Goal: Information Seeking & Learning: Learn about a topic

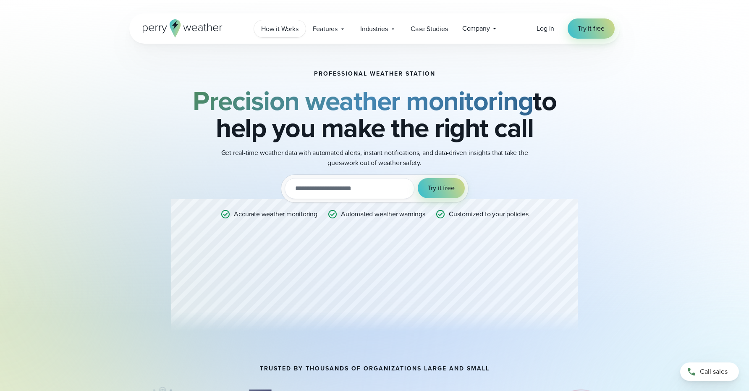
click at [290, 28] on span "How it Works" at bounding box center [279, 29] width 37 height 10
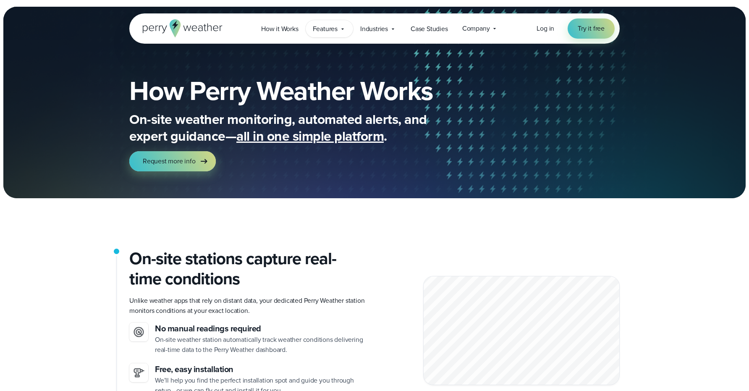
click at [334, 25] on span "Features" at bounding box center [325, 29] width 25 height 10
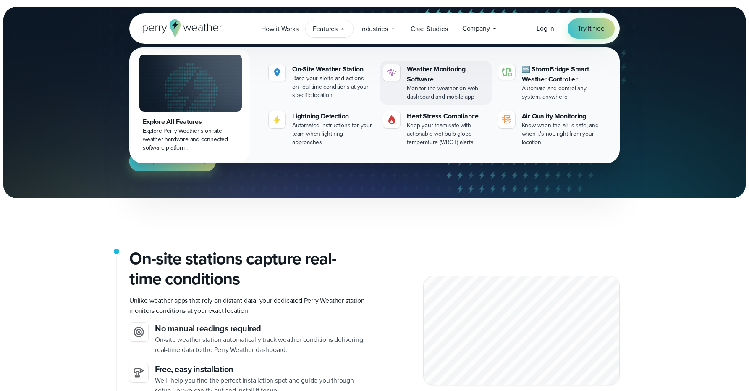
click at [424, 81] on div "Weather Monitoring Software" at bounding box center [447, 74] width 81 height 20
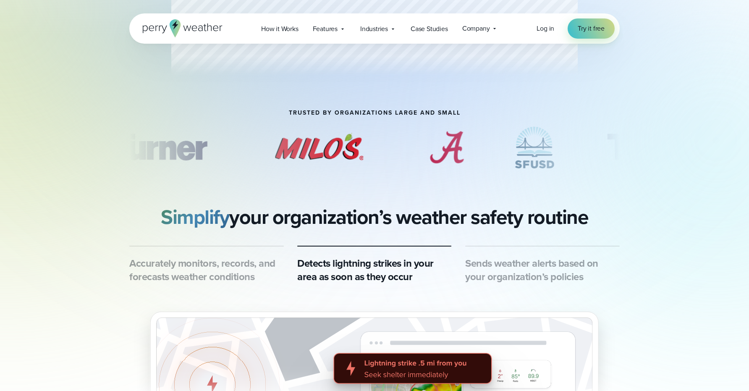
scroll to position [386, 0]
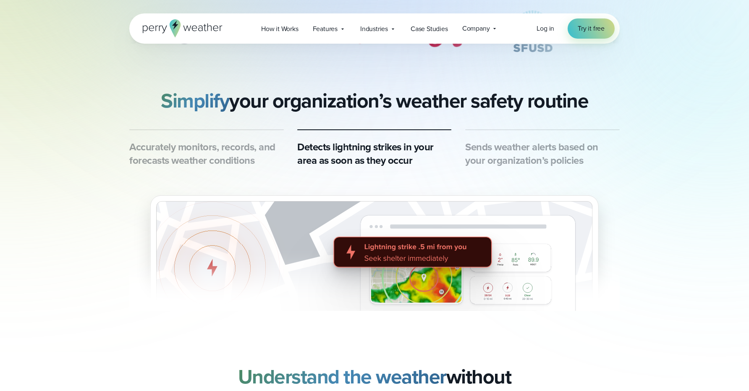
click at [385, 157] on h3 "Detects lightning strikes in your area as soon as they occur" at bounding box center [374, 153] width 155 height 27
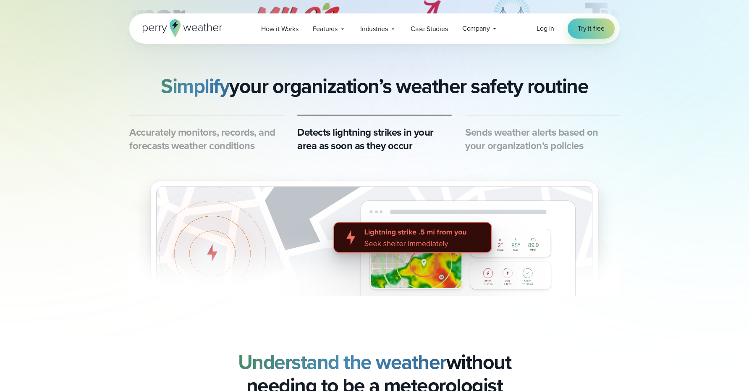
scroll to position [405, 0]
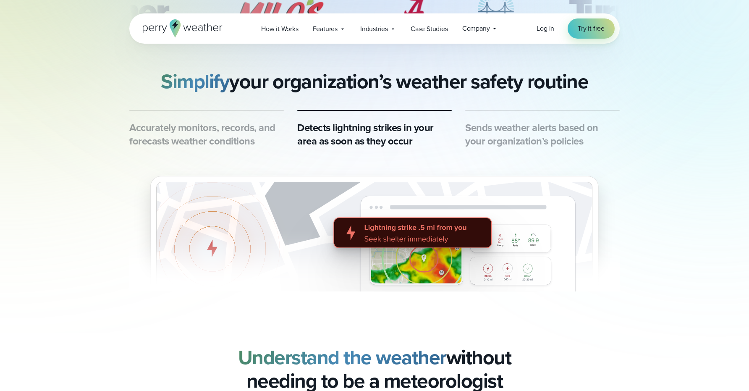
click at [491, 131] on h3 "Sends weather alerts based on your organization’s policies" at bounding box center [542, 134] width 155 height 27
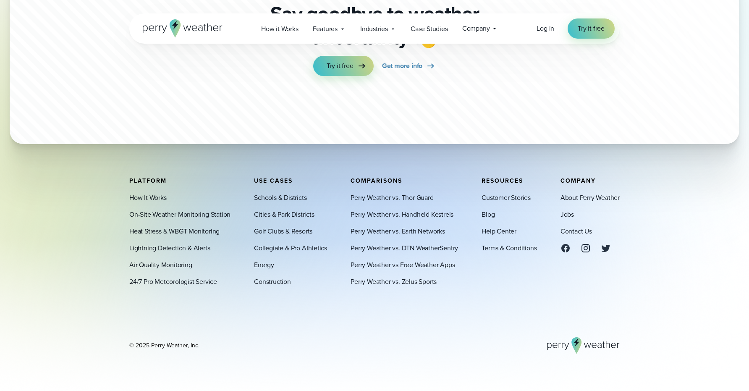
scroll to position [2556, 0]
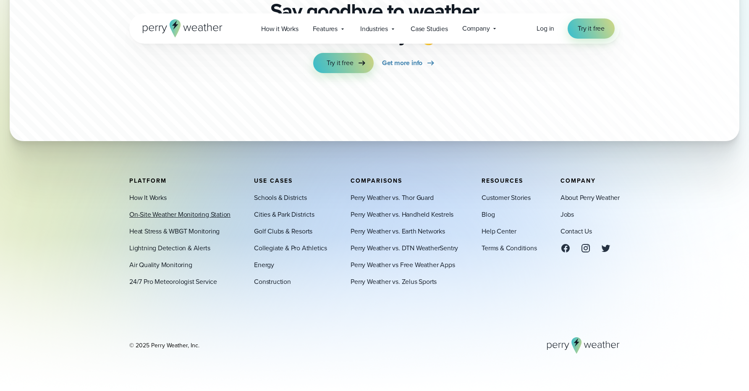
click at [161, 214] on link "On-Site Weather Monitoring Station" at bounding box center [179, 215] width 101 height 10
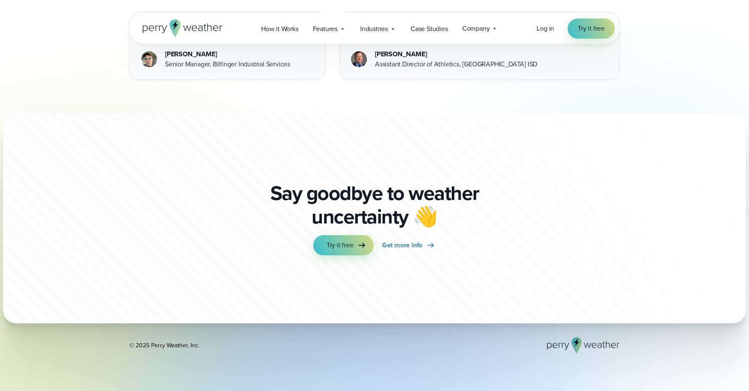
scroll to position [2557, 0]
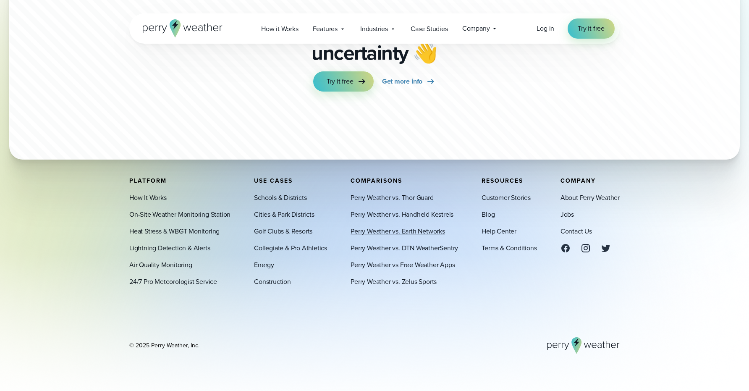
click at [389, 232] on link "Perry Weather vs. Earth Networks" at bounding box center [398, 231] width 95 height 10
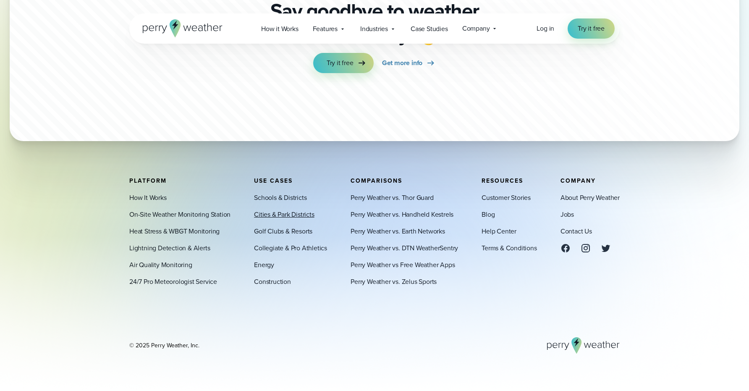
click at [290, 216] on link "Cities & Park Districts" at bounding box center [284, 215] width 60 height 10
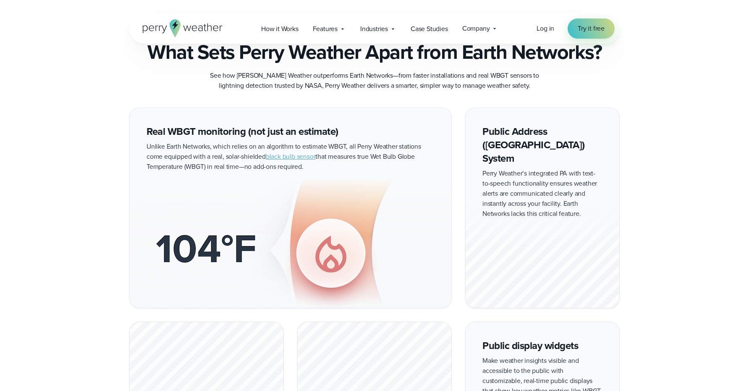
scroll to position [407, 0]
click at [295, 151] on link "black bulb sensor" at bounding box center [291, 156] width 50 height 10
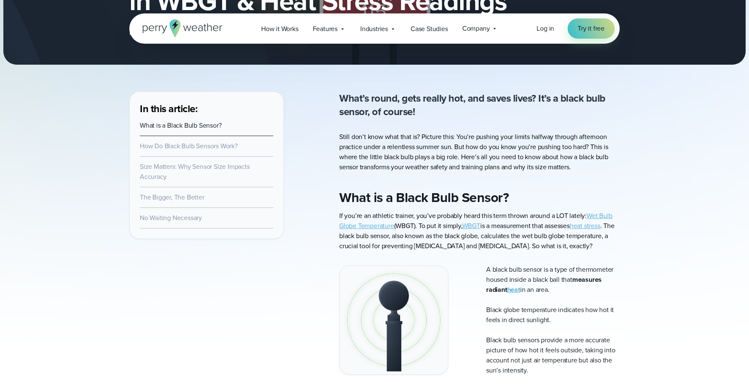
scroll to position [226, 0]
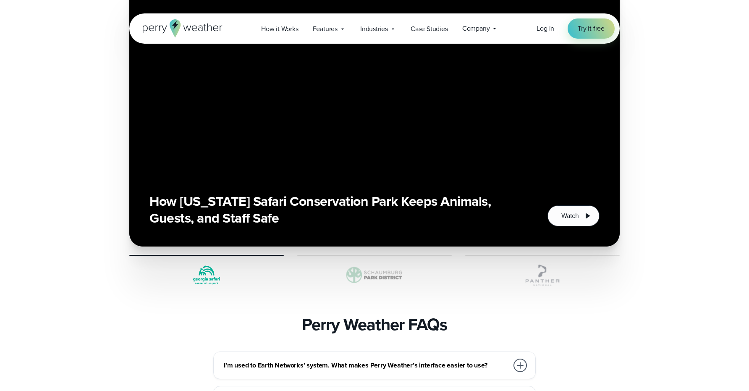
scroll to position [2213, 0]
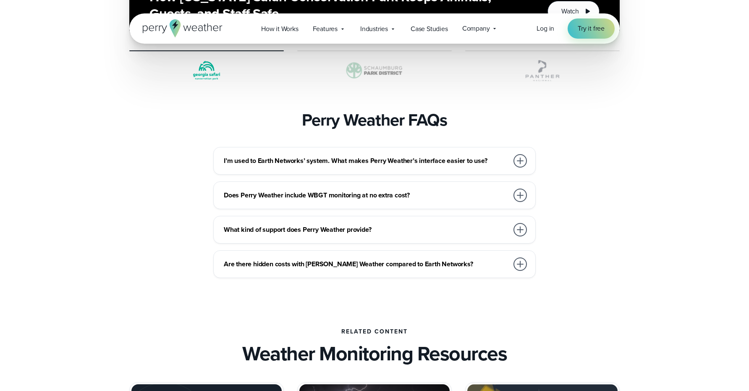
click at [441, 156] on h3 "I’m used to Earth Networks’ system. What makes Perry Weather’s interface easier…" at bounding box center [366, 161] width 285 height 10
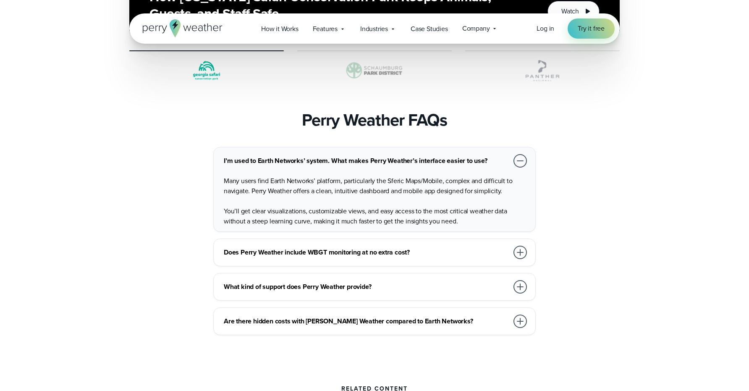
click at [433, 247] on h3 "Does Perry Weather include WBGT monitoring at no extra cost?" at bounding box center [366, 252] width 285 height 10
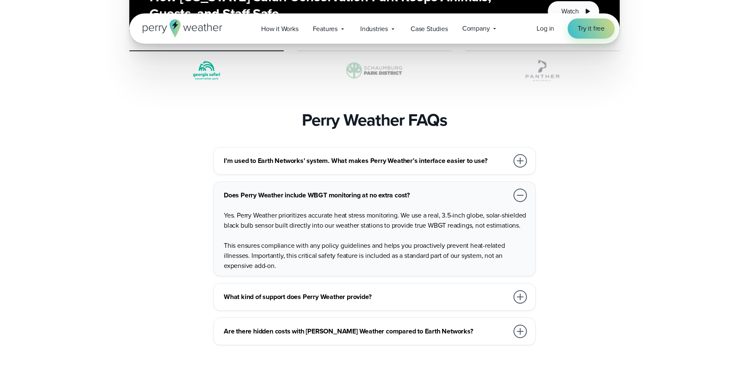
click at [438, 292] on h3 "What kind of support does Perry Weather provide?" at bounding box center [366, 297] width 285 height 10
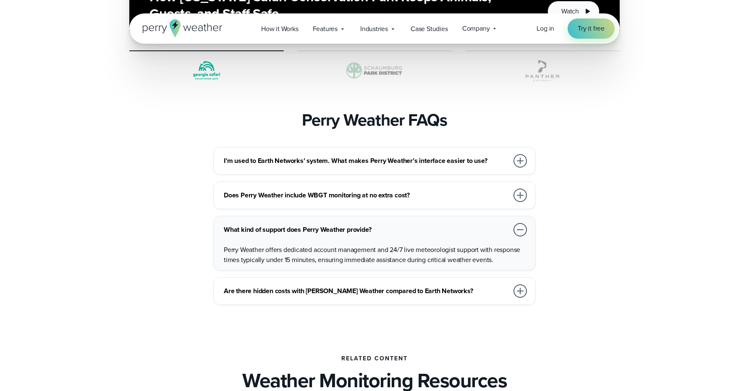
click at [439, 286] on h3 "Are there hidden costs with Perry Weather compared to Earth Networks?" at bounding box center [366, 291] width 285 height 10
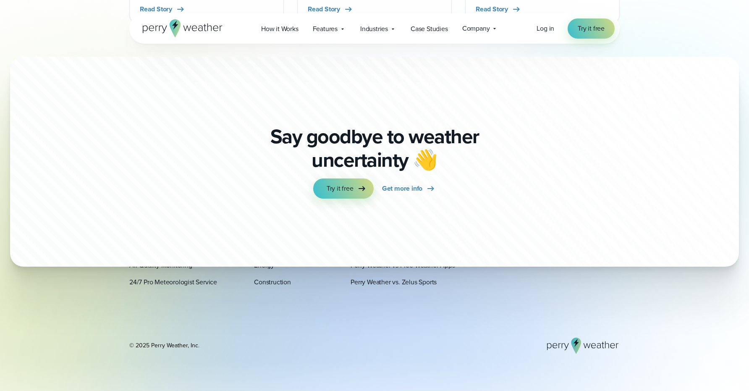
scroll to position [2865, 0]
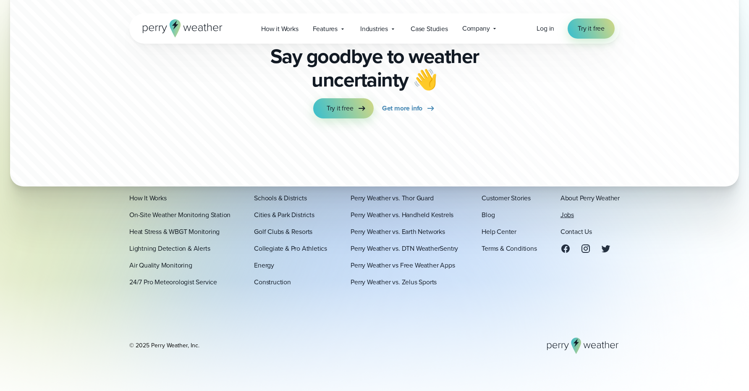
click at [567, 211] on link "Jobs" at bounding box center [567, 215] width 13 height 10
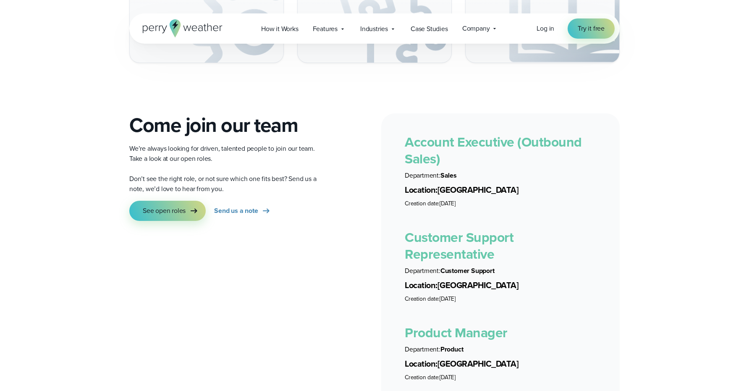
scroll to position [1366, 0]
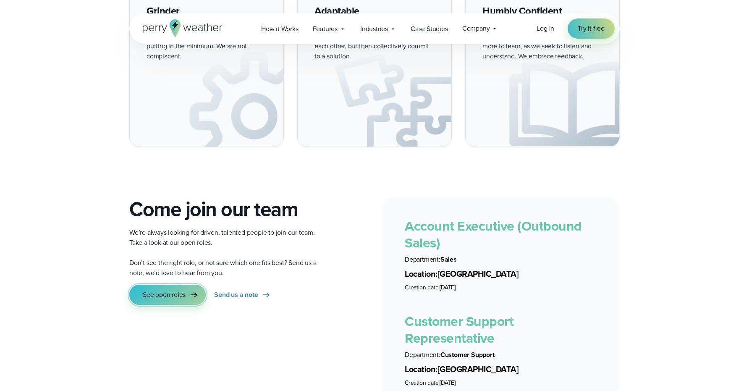
click at [175, 290] on span "See open roles" at bounding box center [164, 295] width 43 height 10
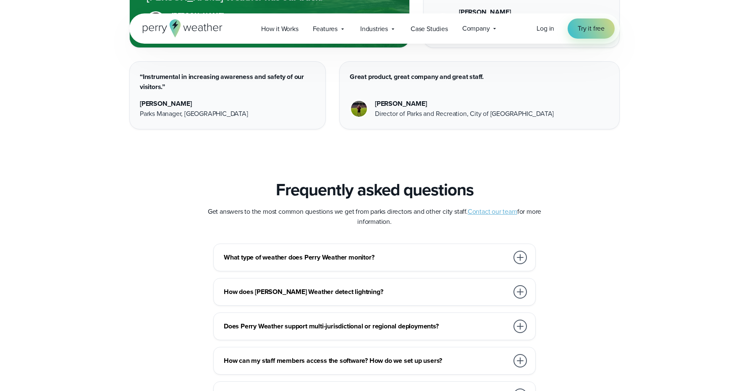
scroll to position [2987, 0]
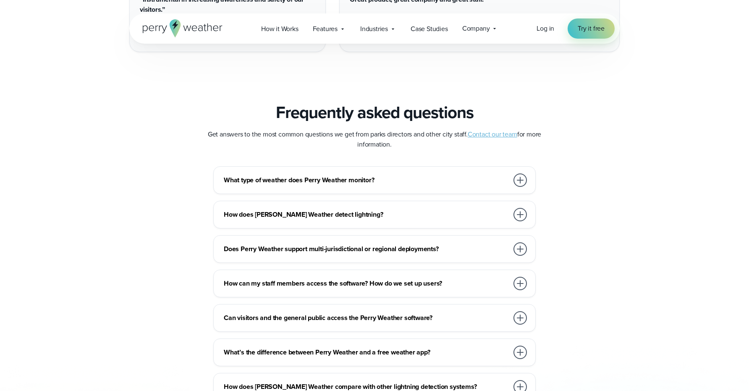
click at [329, 210] on h3 "How does [PERSON_NAME] Weather detect lightning?" at bounding box center [366, 215] width 285 height 10
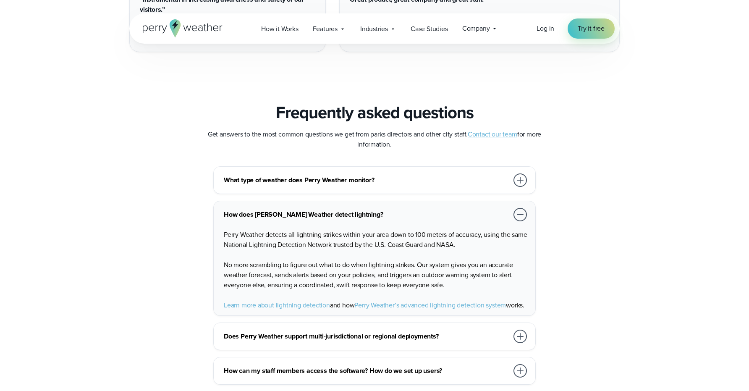
click at [329, 210] on h3 "How does [PERSON_NAME] Weather detect lightning?" at bounding box center [366, 215] width 285 height 10
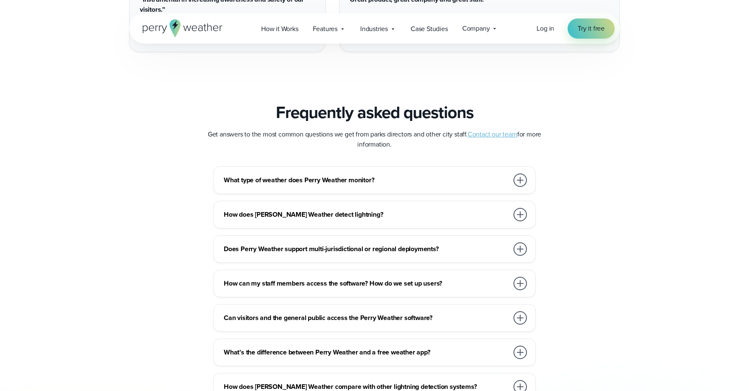
click at [332, 244] on h3 "Does Perry Weather support multi-jurisdictional or regional deployments?" at bounding box center [366, 249] width 285 height 10
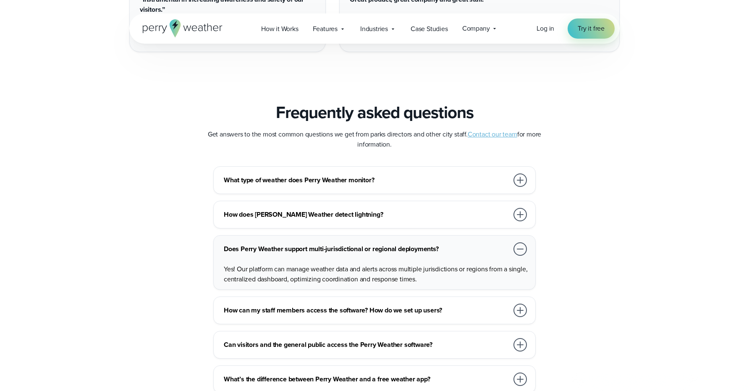
click at [332, 244] on h3 "Does Perry Weather support multi-jurisdictional or regional deployments?" at bounding box center [366, 249] width 285 height 10
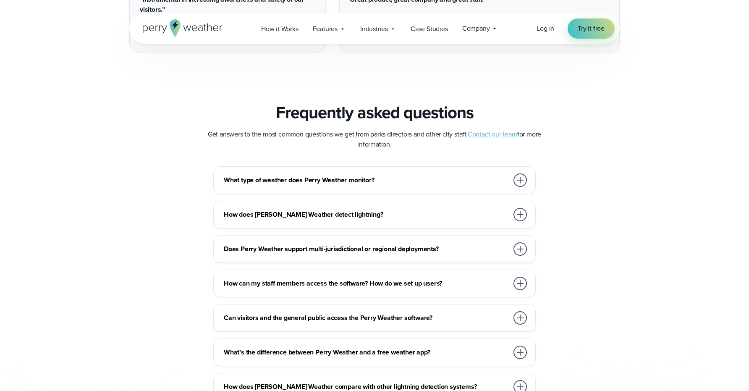
click at [334, 278] on h3 "How can my staff members access the software? How do we set up users?" at bounding box center [366, 283] width 285 height 10
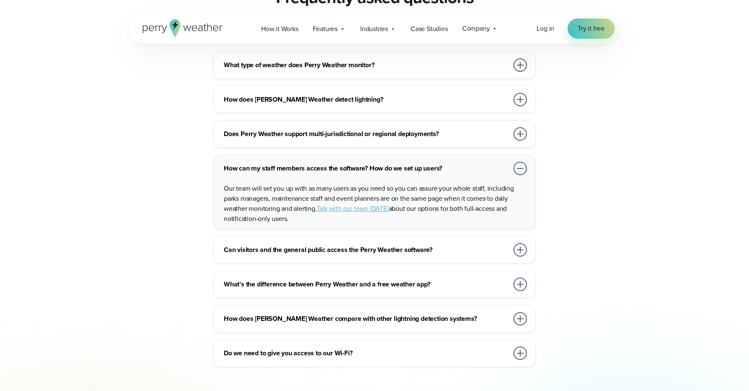
scroll to position [3103, 0]
click at [337, 250] on h3 "Can visitors and the general public access the Perry Weather software?" at bounding box center [366, 249] width 285 height 10
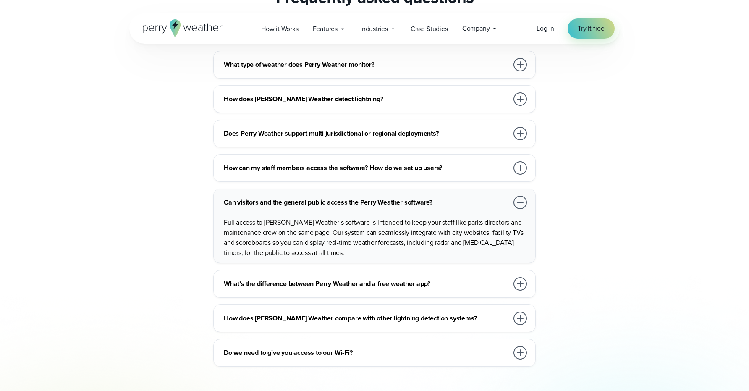
click at [344, 281] on h3 "What’s the difference between Perry Weather and a free weather app?" at bounding box center [366, 284] width 285 height 10
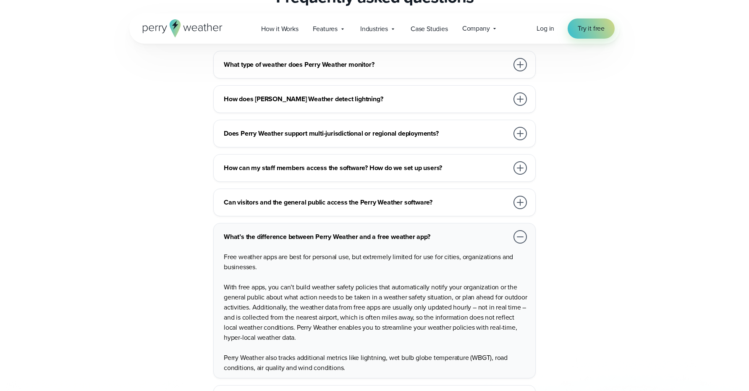
click at [340, 232] on h3 "What’s the difference between Perry Weather and a free weather app?" at bounding box center [366, 237] width 285 height 10
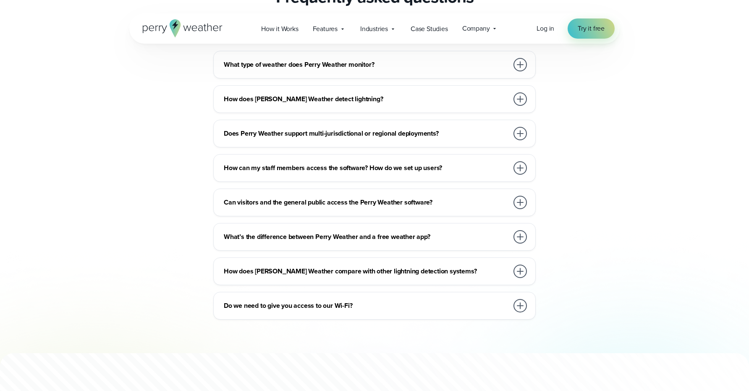
click at [334, 267] on h3 "How does Perry Weather compare with other lightning detection systems?" at bounding box center [366, 271] width 285 height 10
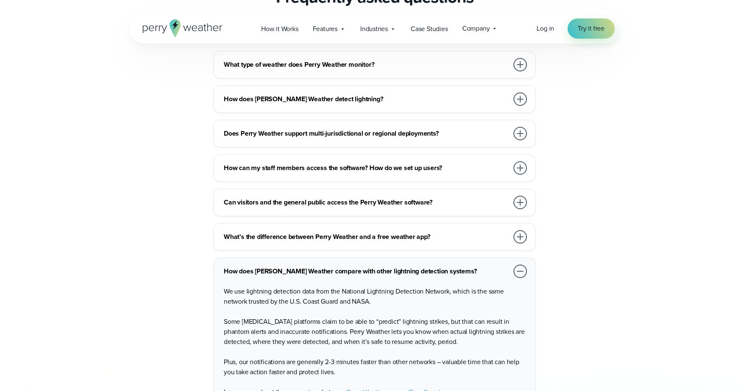
click at [334, 267] on h3 "How does Perry Weather compare with other lightning detection systems?" at bounding box center [366, 271] width 285 height 10
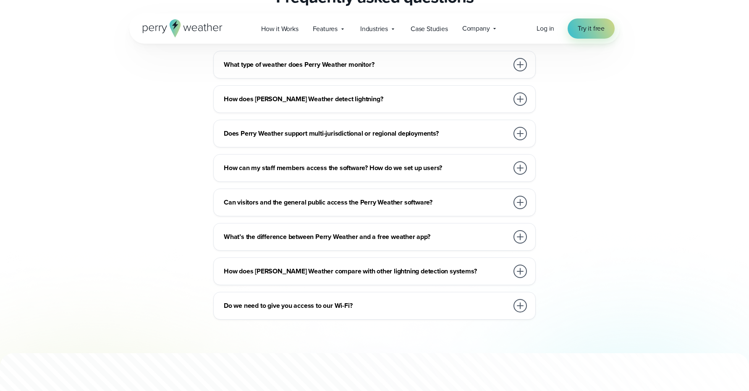
click at [322, 310] on div "Do we need to give you access to our Wi-Fi?" at bounding box center [376, 305] width 305 height 17
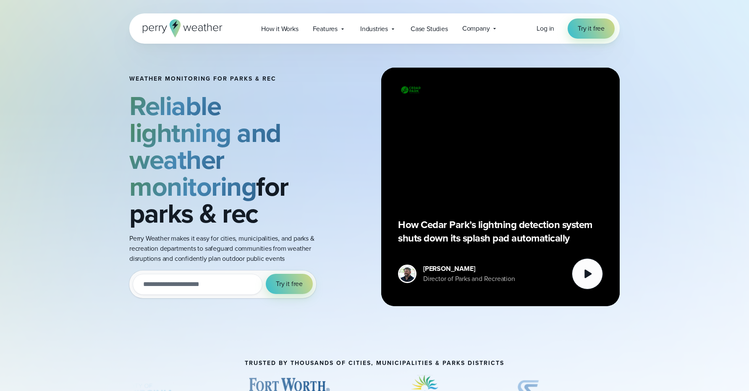
scroll to position [0, 0]
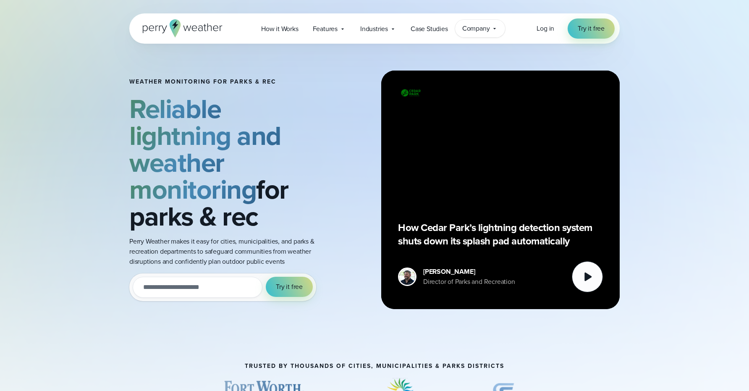
click at [473, 27] on span "Company" at bounding box center [476, 29] width 28 height 10
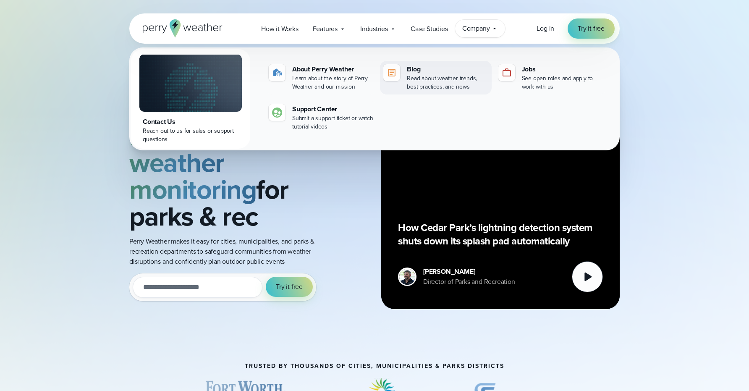
click at [445, 79] on div "Read about weather trends, best practices, and news" at bounding box center [447, 82] width 81 height 17
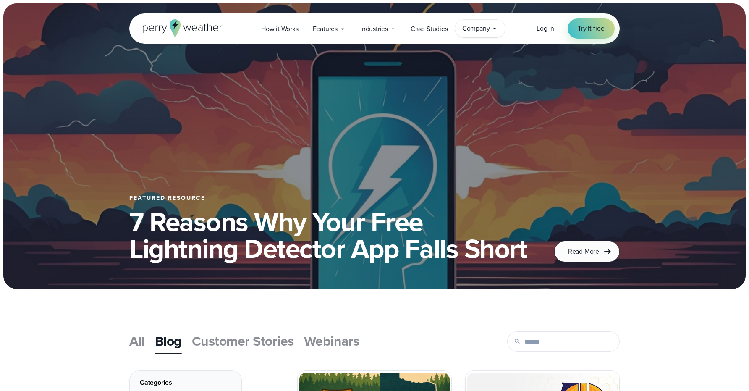
click at [491, 31] on div "Company Contact Us Reach out to us for sales or support questions" at bounding box center [480, 29] width 50 height 18
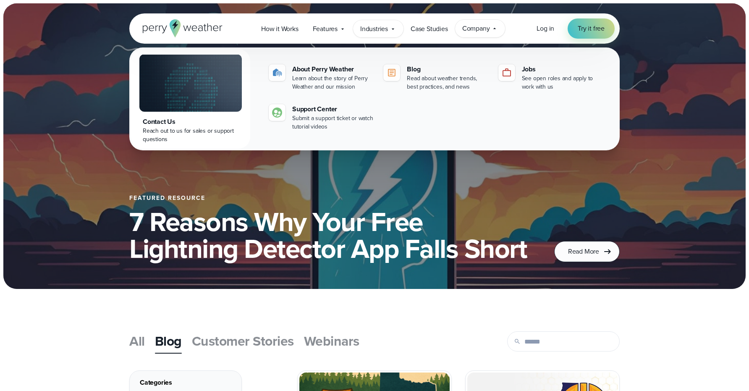
click at [394, 33] on div "Industries Featured Case Study How PGA of America is Prioritizing Golfer Safety…" at bounding box center [378, 28] width 50 height 17
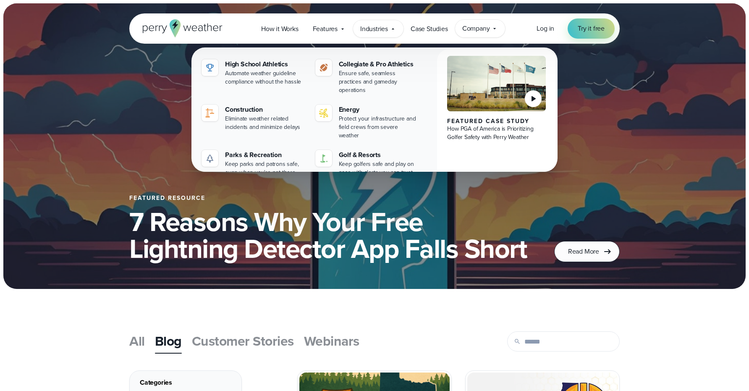
click at [472, 28] on span "Company" at bounding box center [476, 29] width 28 height 10
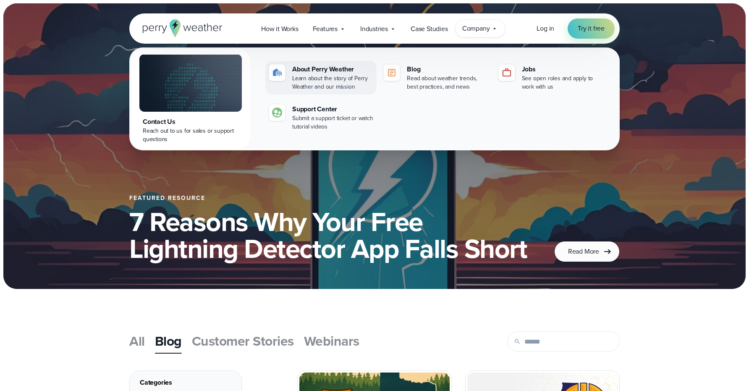
click at [328, 86] on div "Learn about the story of Perry Weather and our mission" at bounding box center [332, 82] width 81 height 17
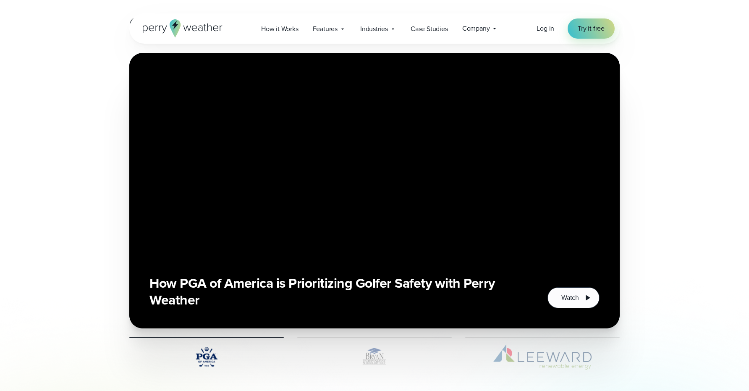
scroll to position [1925, 0]
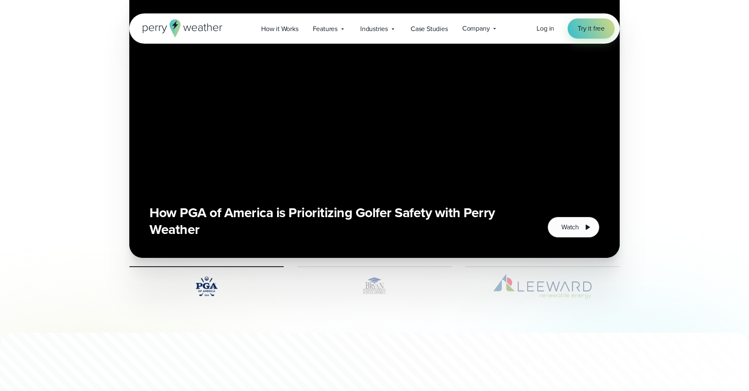
click at [378, 290] on img at bounding box center [374, 286] width 155 height 25
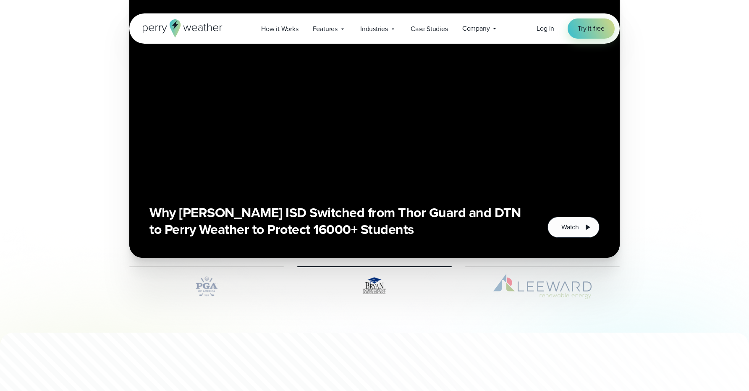
click at [520, 297] on img at bounding box center [542, 286] width 155 height 25
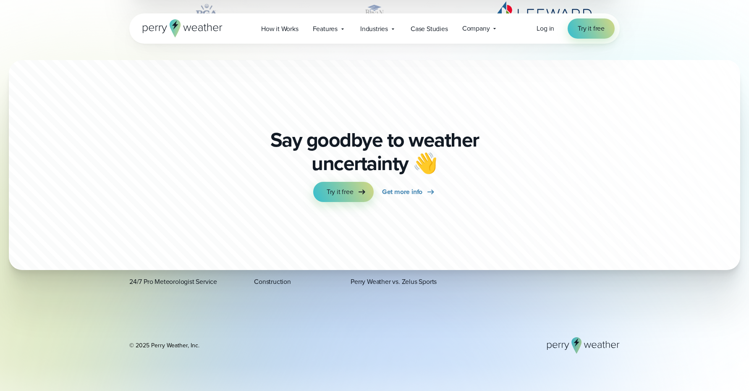
scroll to position [2327, 0]
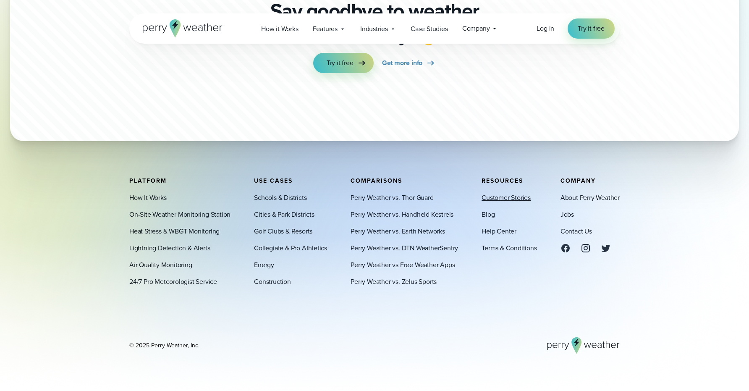
click at [506, 194] on link "Customer Stories" at bounding box center [506, 198] width 49 height 10
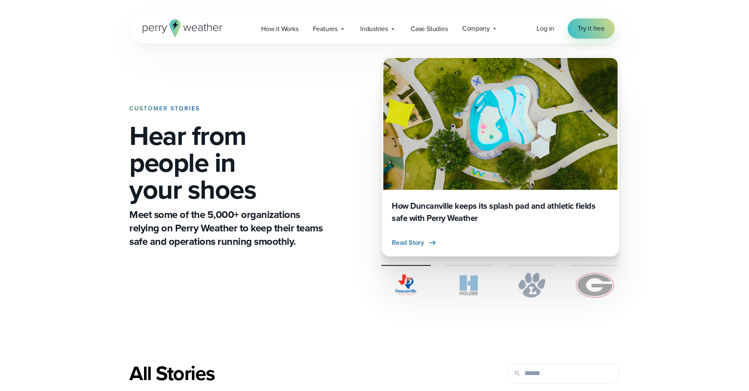
scroll to position [15, 0]
click at [525, 289] on img at bounding box center [532, 284] width 50 height 25
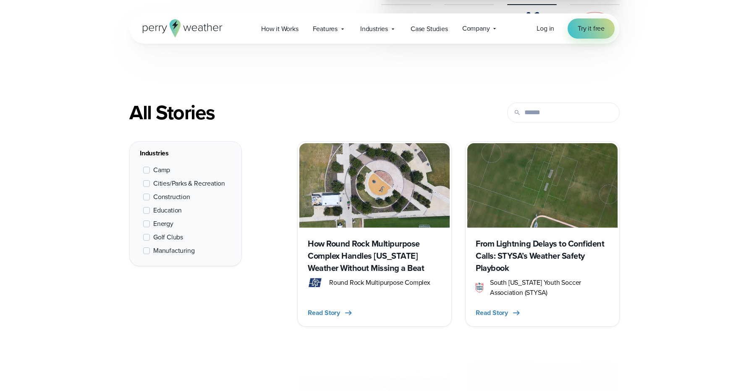
scroll to position [276, 0]
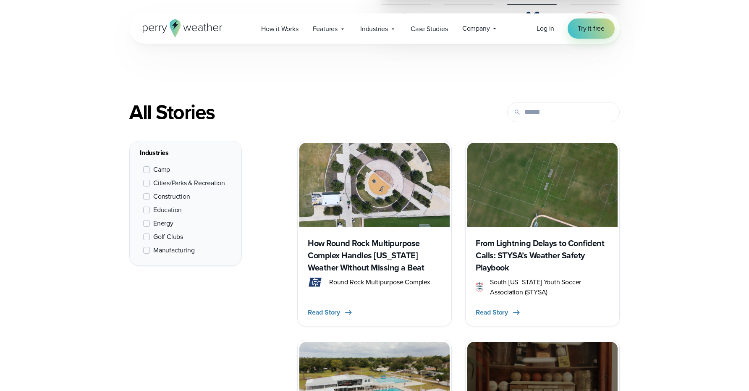
click at [147, 182] on span at bounding box center [146, 183] width 7 height 7
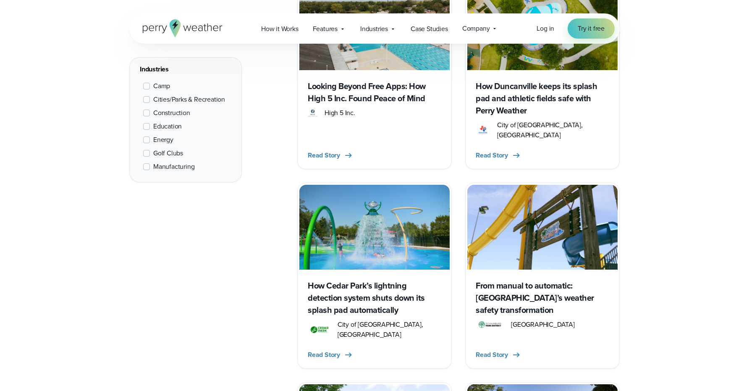
scroll to position [434, 0]
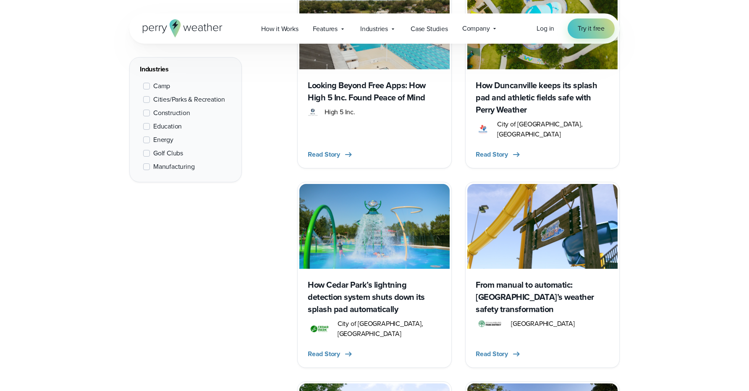
click at [145, 100] on span at bounding box center [146, 99] width 7 height 7
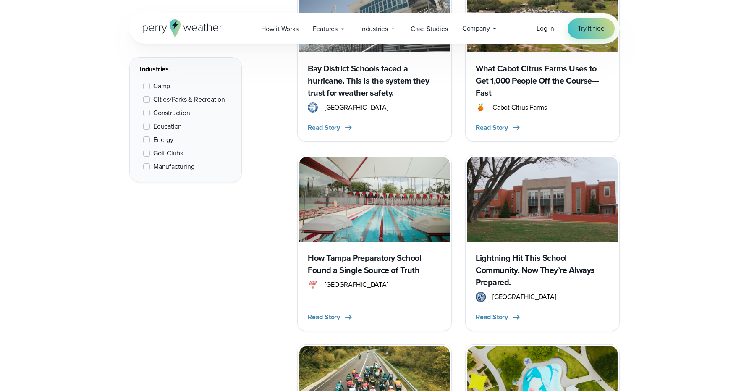
scroll to position [1094, 0]
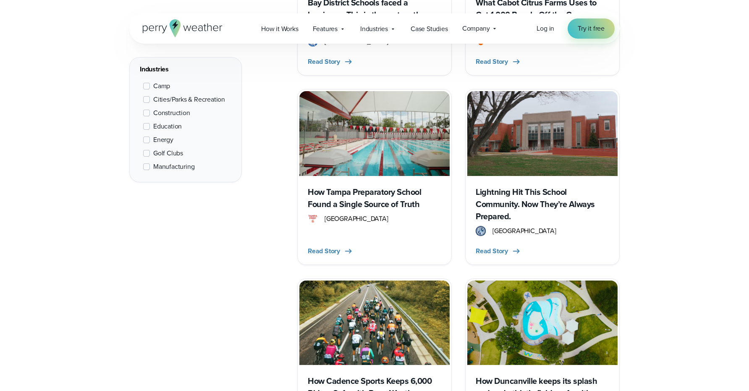
click at [514, 202] on h3 "Lightning Hit This School Community. Now They’re Always Prepared." at bounding box center [543, 204] width 134 height 37
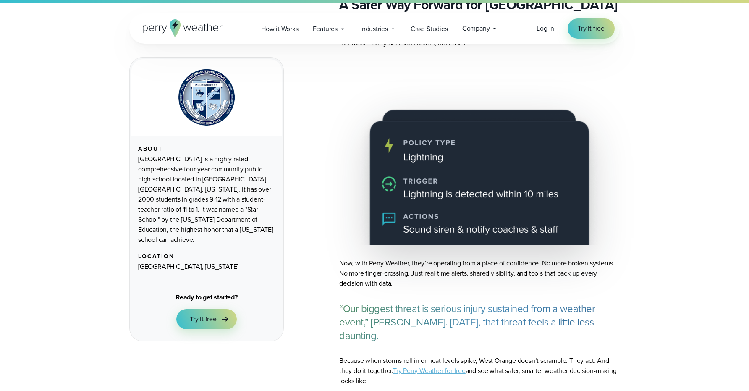
scroll to position [3083, 0]
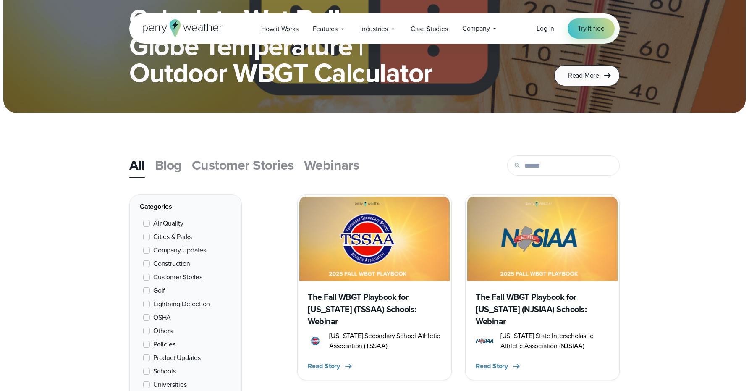
scroll to position [202, 0]
